Goal: Task Accomplishment & Management: Use online tool/utility

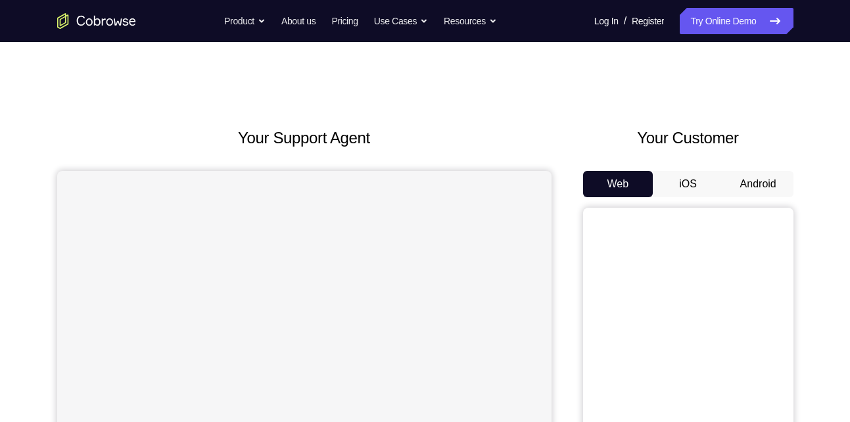
click at [753, 179] on button "Android" at bounding box center [758, 184] width 70 height 26
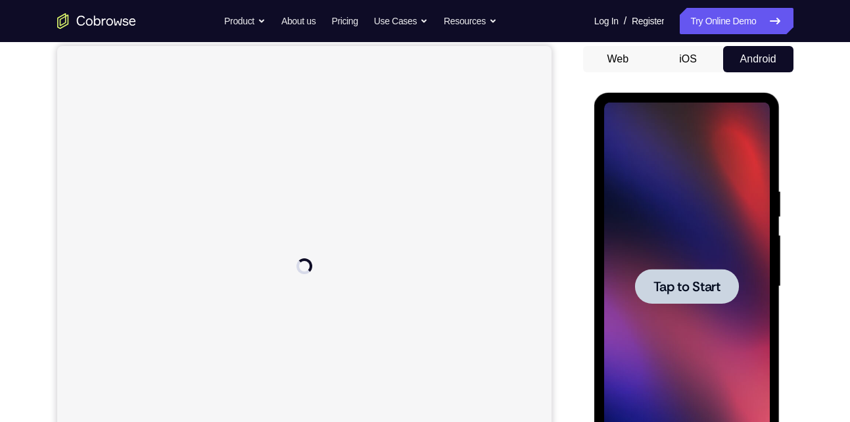
click at [695, 311] on div at bounding box center [687, 287] width 166 height 368
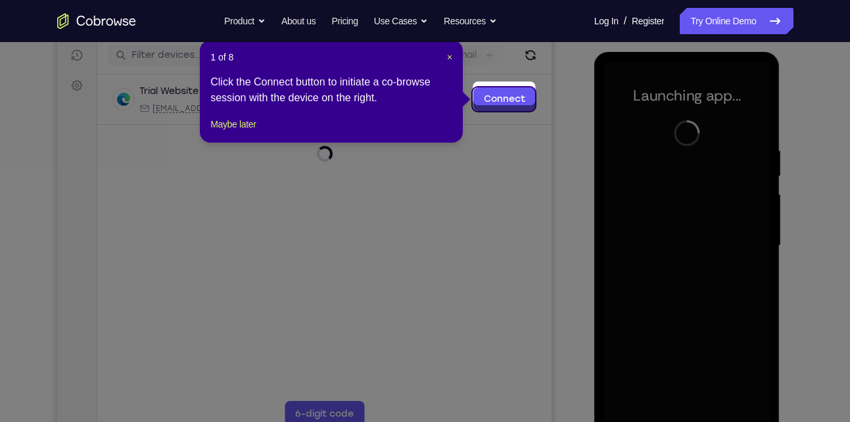
scroll to position [172, 0]
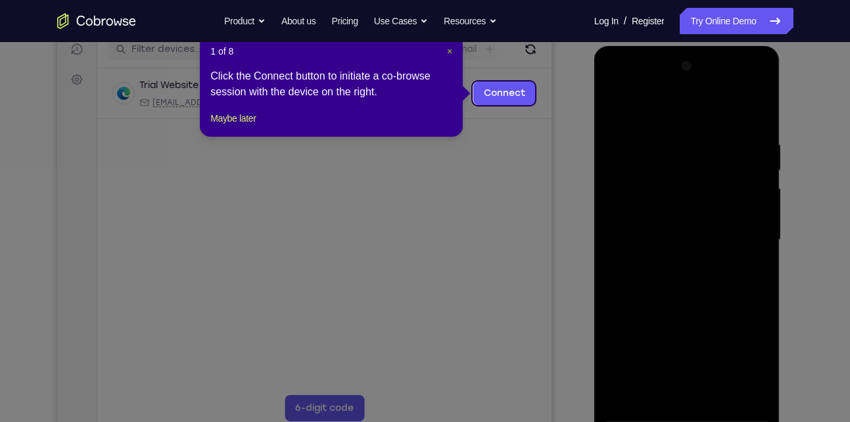
click at [450, 51] on span "×" at bounding box center [449, 51] width 5 height 11
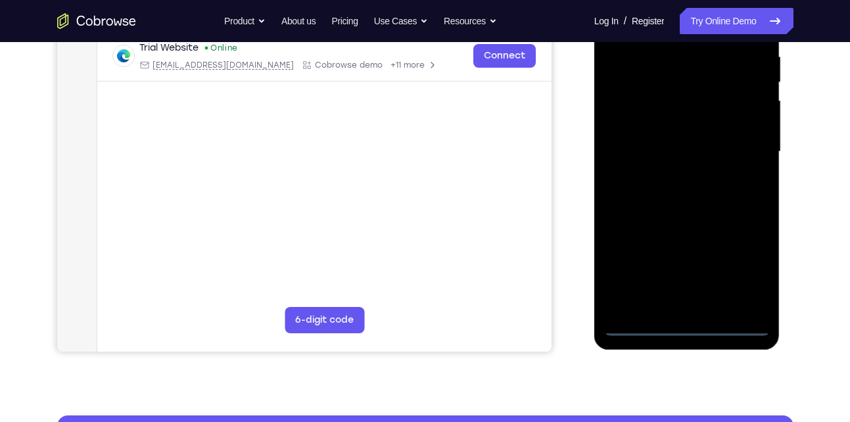
scroll to position [261, 0]
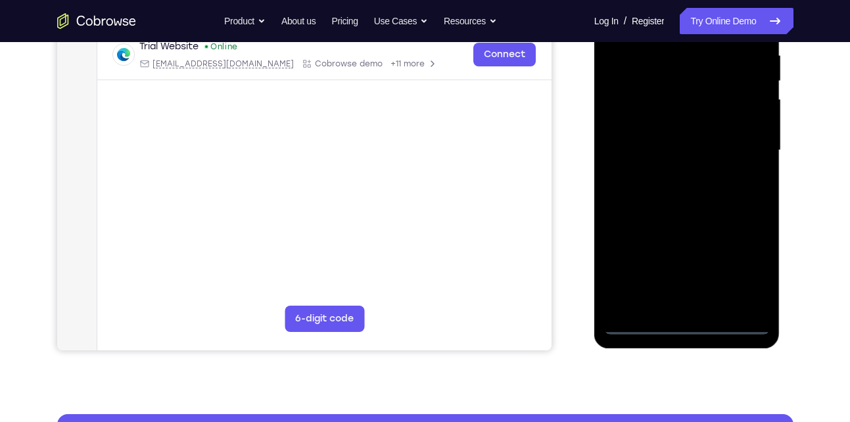
click at [692, 323] on div at bounding box center [687, 150] width 166 height 368
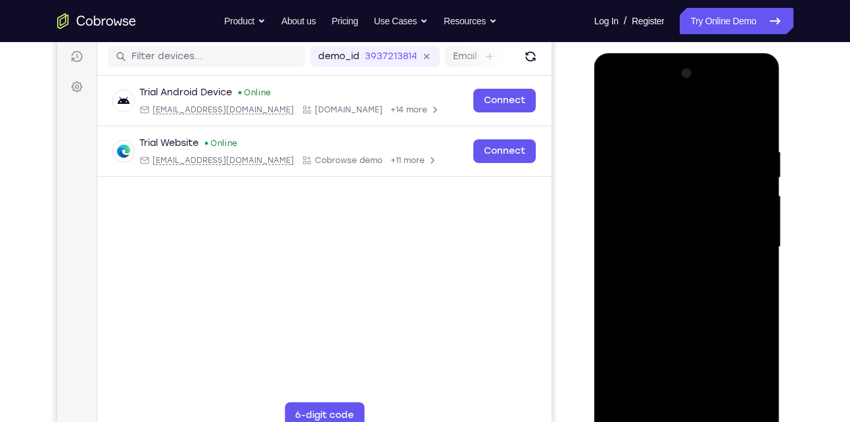
click at [748, 348] on div at bounding box center [687, 247] width 166 height 368
click at [752, 364] on div at bounding box center [687, 247] width 166 height 368
click at [637, 117] on div at bounding box center [687, 247] width 166 height 368
click at [753, 249] on div at bounding box center [687, 247] width 166 height 368
click at [670, 274] on div at bounding box center [687, 247] width 166 height 368
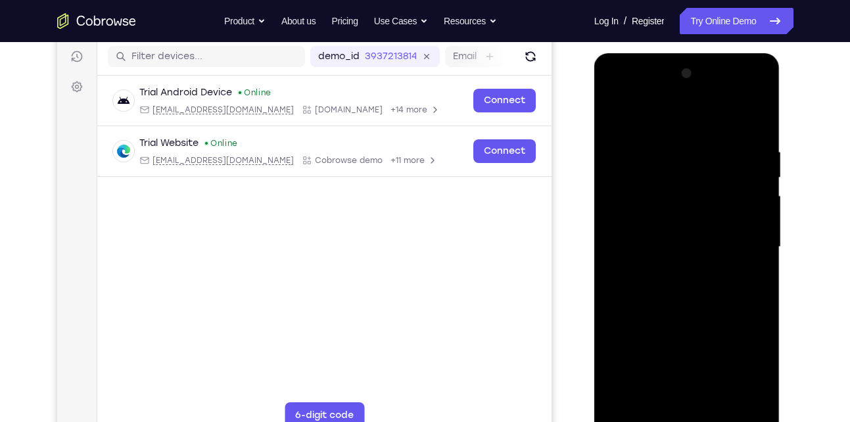
click at [653, 237] on div at bounding box center [687, 247] width 166 height 368
click at [638, 216] on div at bounding box center [687, 247] width 166 height 368
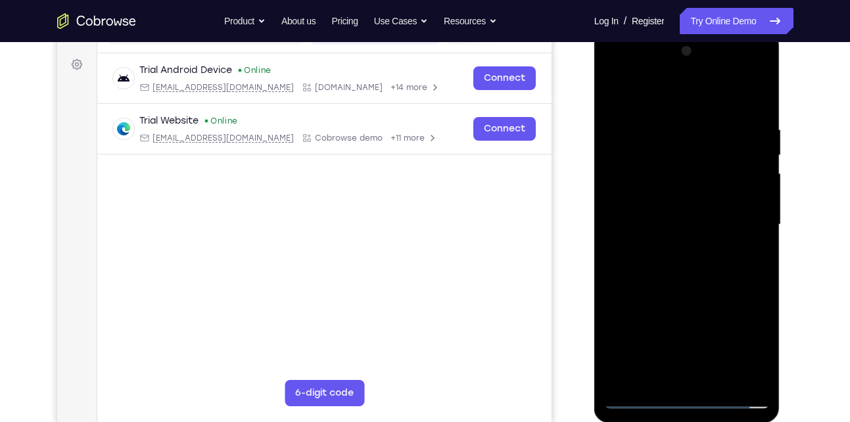
scroll to position [186, 0]
click at [670, 225] on div at bounding box center [687, 225] width 166 height 368
click at [670, 266] on div at bounding box center [687, 225] width 166 height 368
click at [695, 270] on div at bounding box center [687, 225] width 166 height 368
click at [655, 270] on div at bounding box center [687, 225] width 166 height 368
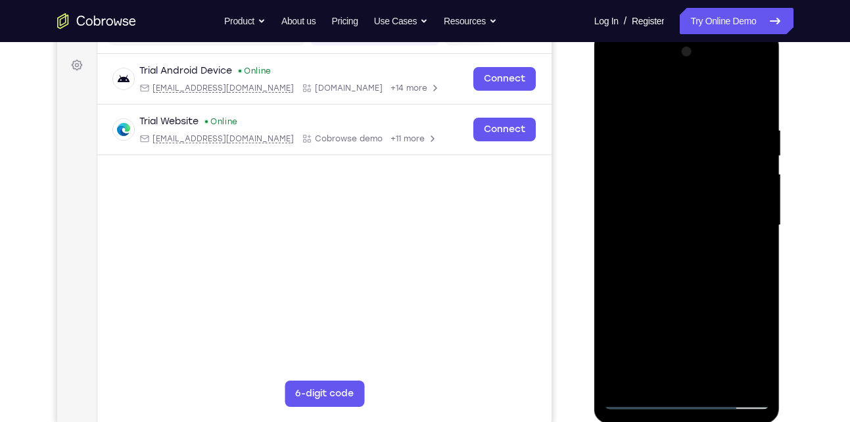
click at [673, 306] on div at bounding box center [687, 225] width 166 height 368
click at [688, 181] on div at bounding box center [687, 225] width 166 height 368
click at [612, 91] on div at bounding box center [687, 225] width 166 height 368
click at [611, 99] on div at bounding box center [687, 225] width 166 height 368
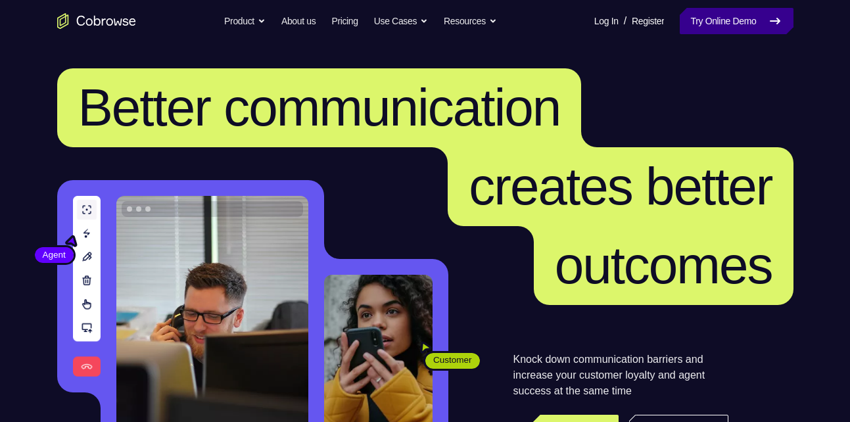
click at [690, 17] on link "Try Online Demo" at bounding box center [736, 21] width 113 height 26
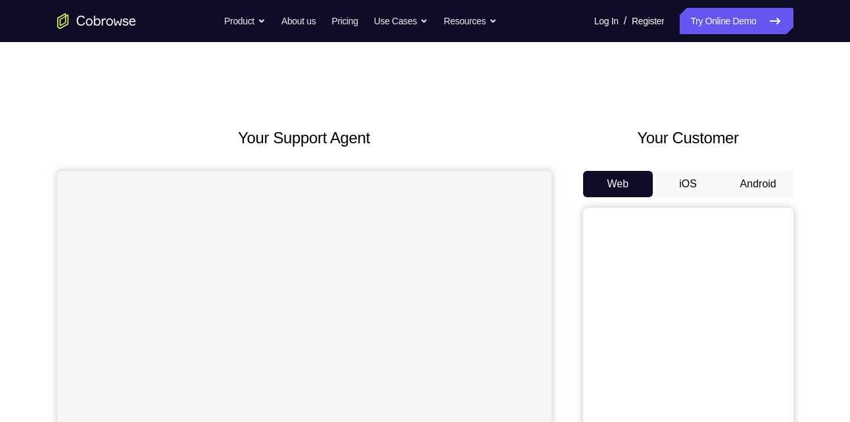
click at [767, 193] on button "Android" at bounding box center [758, 184] width 70 height 26
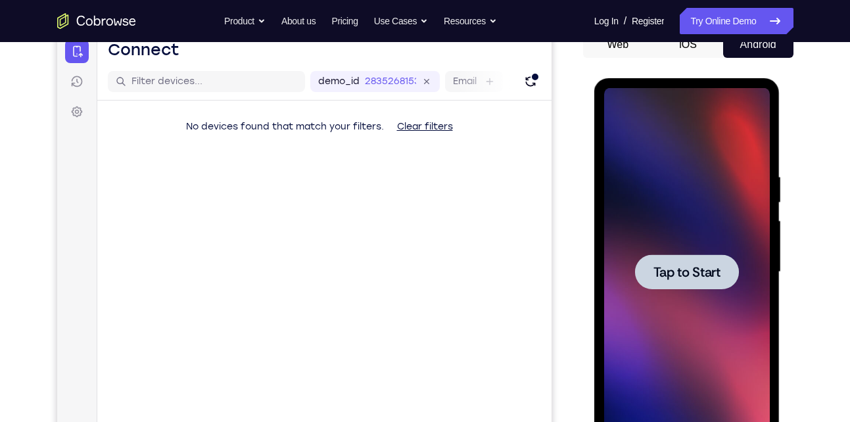
click at [640, 246] on div at bounding box center [687, 272] width 166 height 368
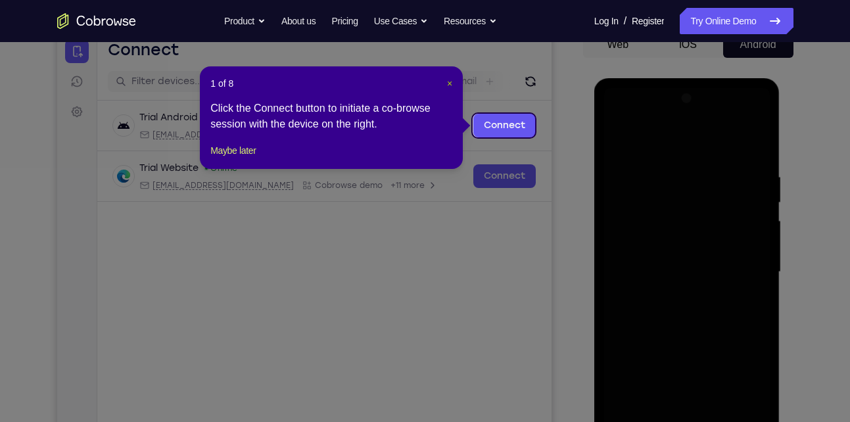
click at [448, 78] on span "×" at bounding box center [449, 83] width 5 height 11
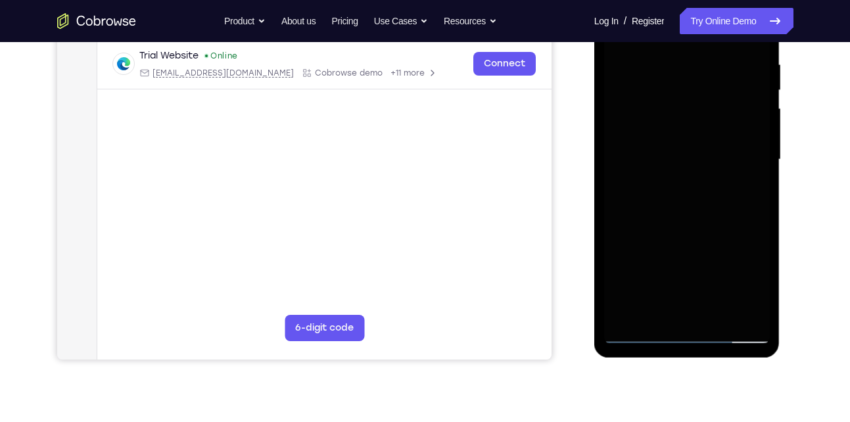
scroll to position [252, 0]
click at [694, 332] on div at bounding box center [687, 159] width 166 height 368
click at [685, 332] on div at bounding box center [687, 159] width 166 height 368
click at [743, 273] on div at bounding box center [687, 159] width 166 height 368
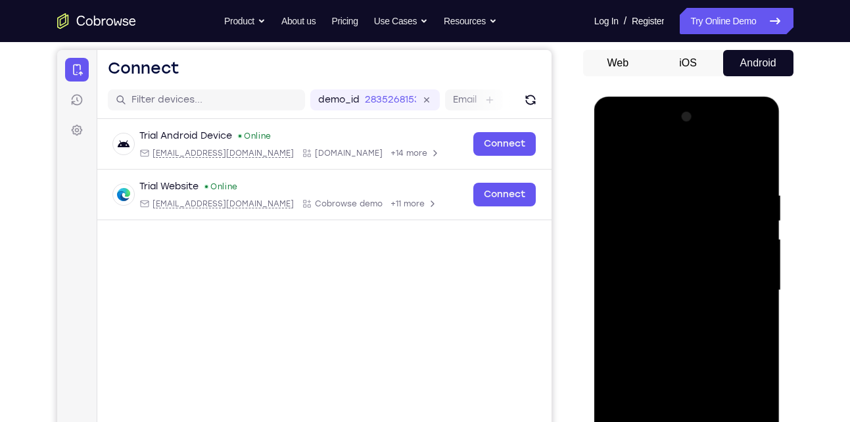
scroll to position [116, 0]
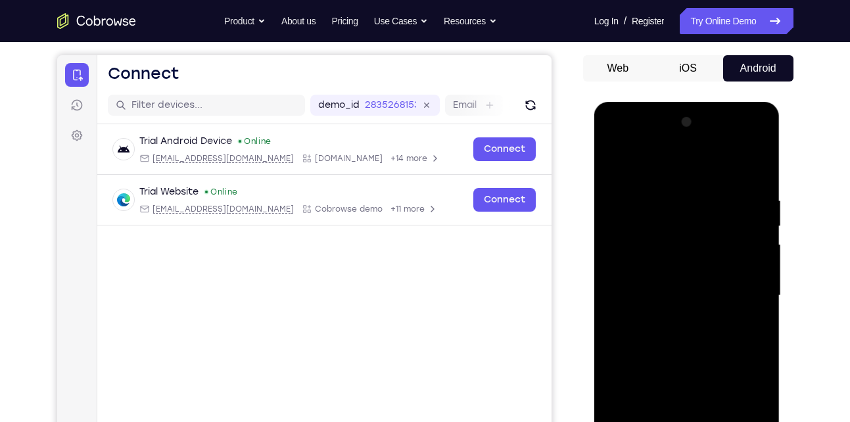
click at [756, 146] on div at bounding box center [687, 296] width 166 height 368
click at [697, 158] on div at bounding box center [687, 296] width 166 height 368
click at [664, 143] on div at bounding box center [687, 296] width 166 height 368
click at [644, 277] on div at bounding box center [687, 296] width 166 height 368
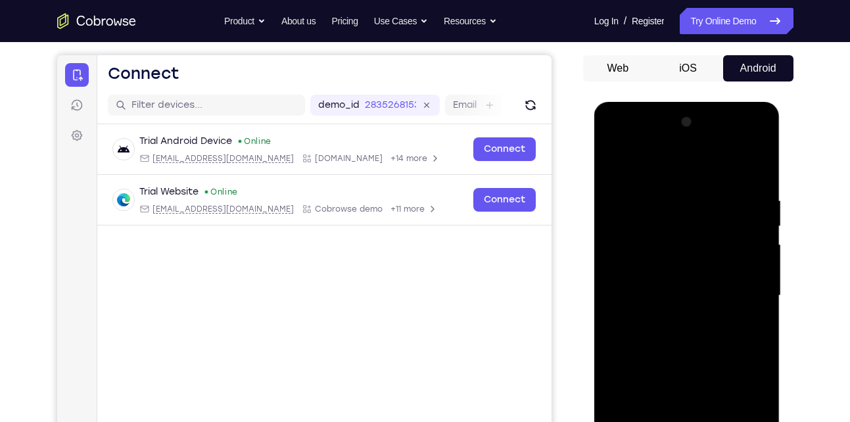
click at [689, 375] on div at bounding box center [687, 296] width 166 height 368
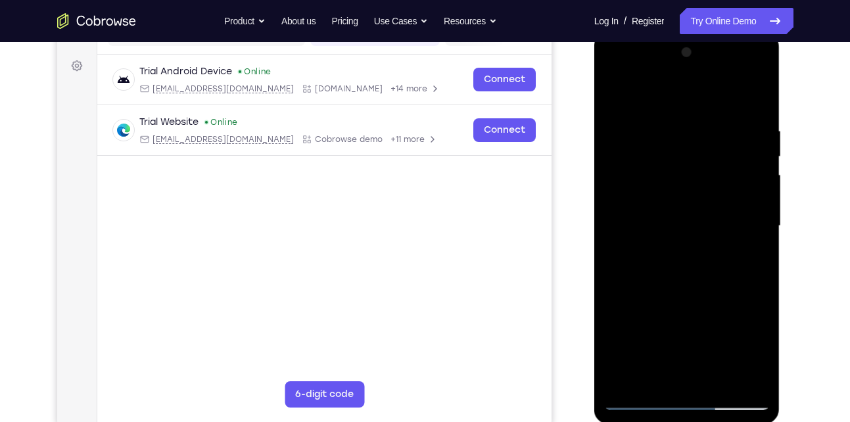
scroll to position [186, 0]
click at [723, 359] on div at bounding box center [687, 225] width 166 height 368
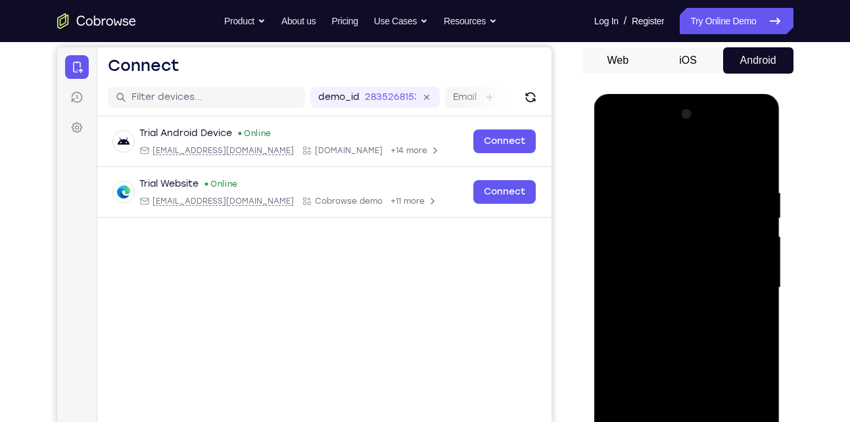
scroll to position [105, 0]
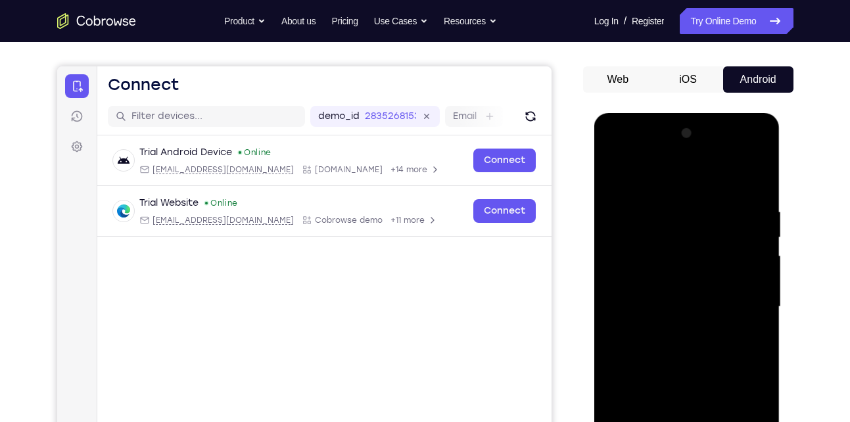
click at [745, 179] on div at bounding box center [687, 307] width 166 height 368
click at [729, 178] on div at bounding box center [687, 307] width 166 height 368
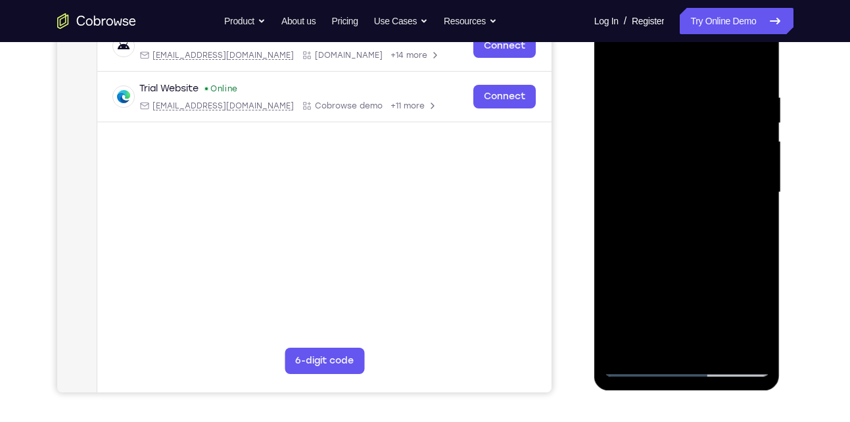
scroll to position [227, 0]
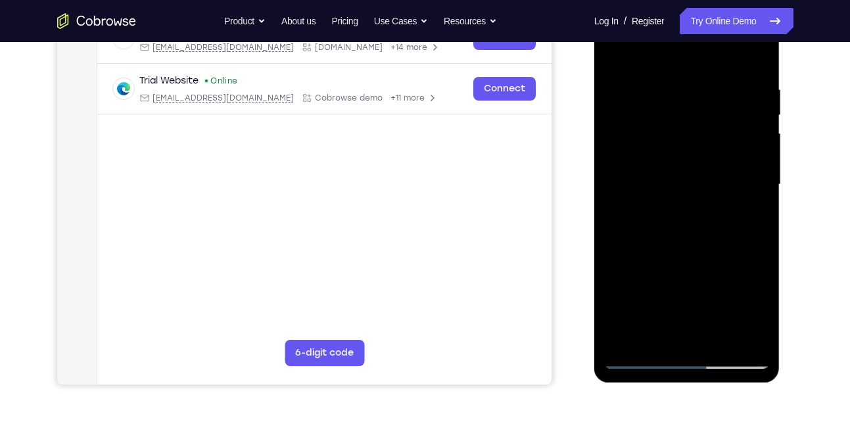
drag, startPoint x: 665, startPoint y: 291, endPoint x: 658, endPoint y: 210, distance: 80.5
click at [658, 210] on div at bounding box center [687, 185] width 166 height 368
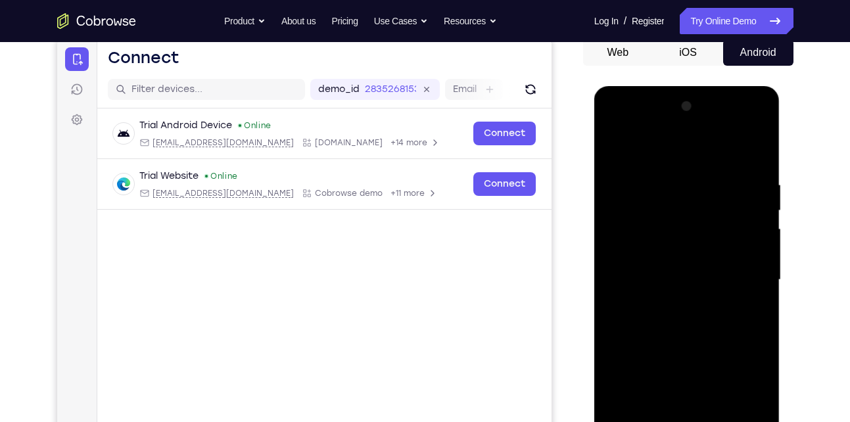
scroll to position [130, 0]
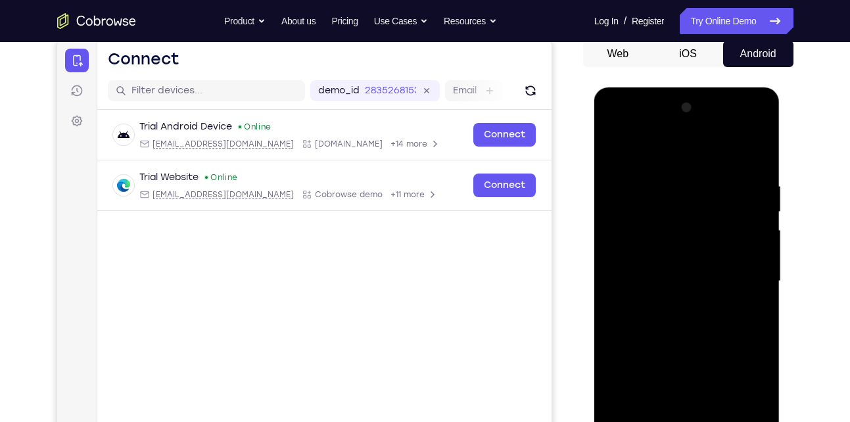
click at [703, 296] on div at bounding box center [687, 281] width 166 height 368
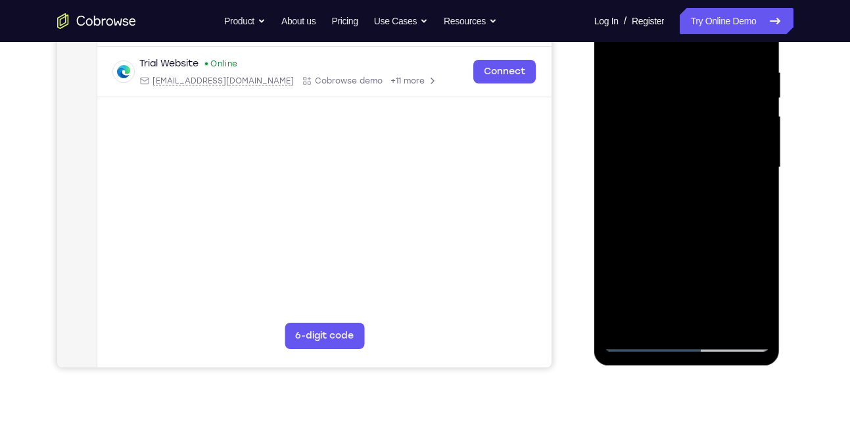
scroll to position [245, 0]
drag, startPoint x: 684, startPoint y: 290, endPoint x: 663, endPoint y: 218, distance: 75.1
click at [663, 218] on div at bounding box center [687, 167] width 166 height 368
click at [675, 314] on div at bounding box center [687, 167] width 166 height 368
drag, startPoint x: 675, startPoint y: 314, endPoint x: 677, endPoint y: 252, distance: 62.5
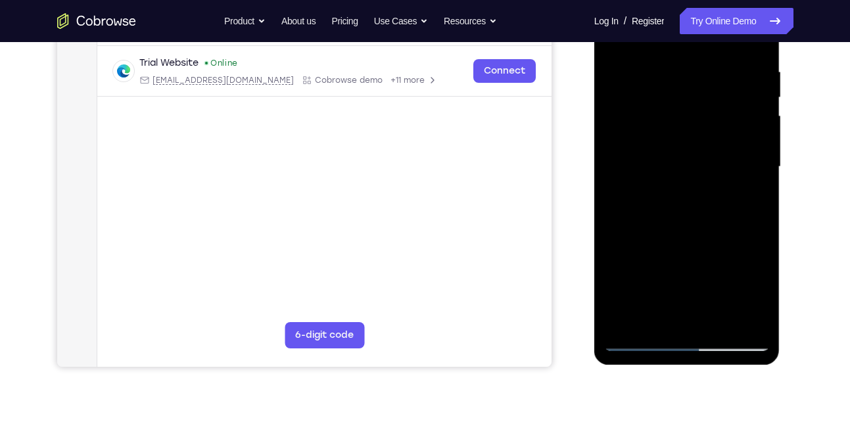
click at [677, 252] on div at bounding box center [687, 167] width 166 height 368
